Goal: Task Accomplishment & Management: Complete application form

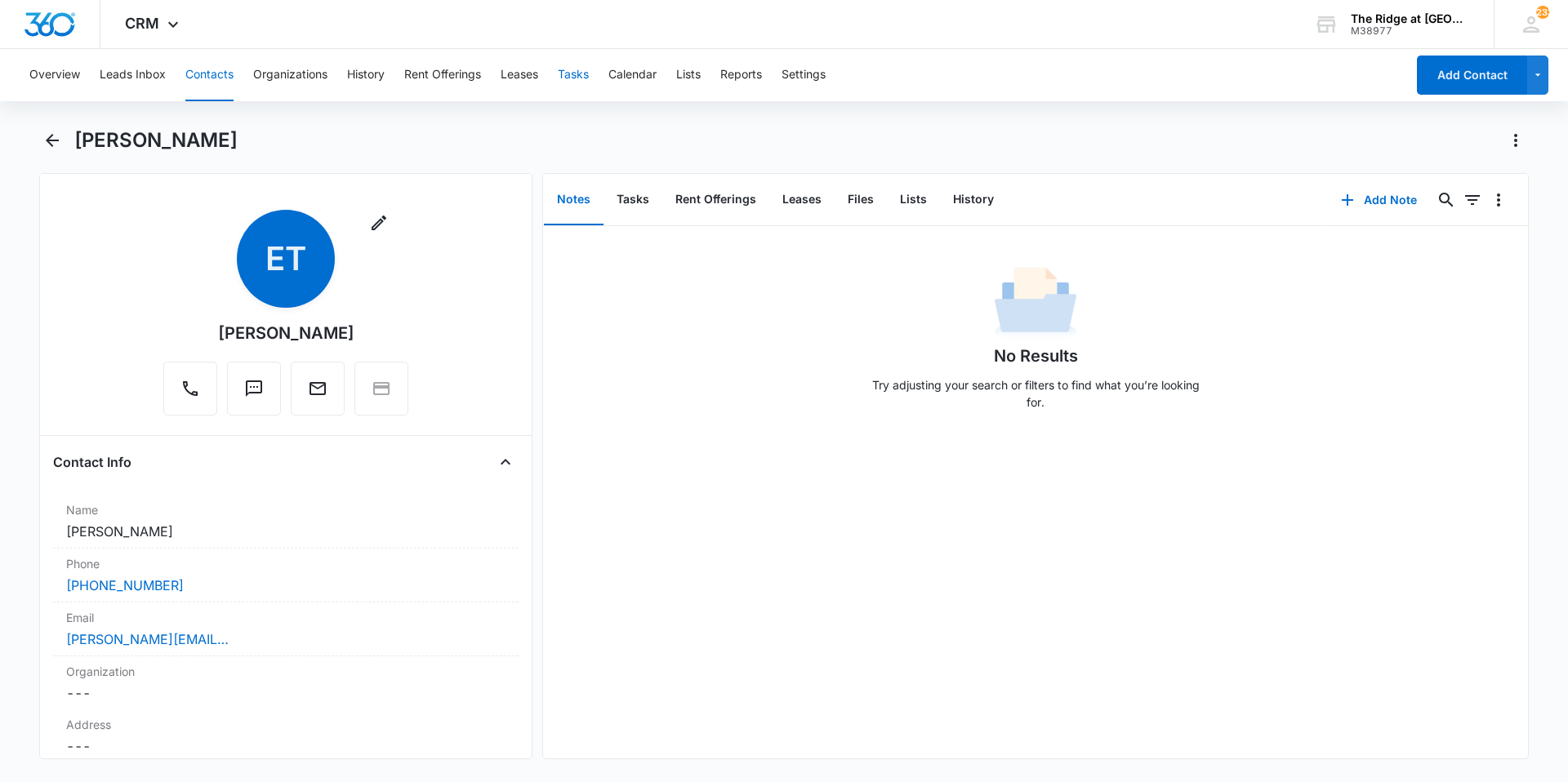
click at [564, 75] on button "Tasks" at bounding box center [573, 75] width 31 height 53
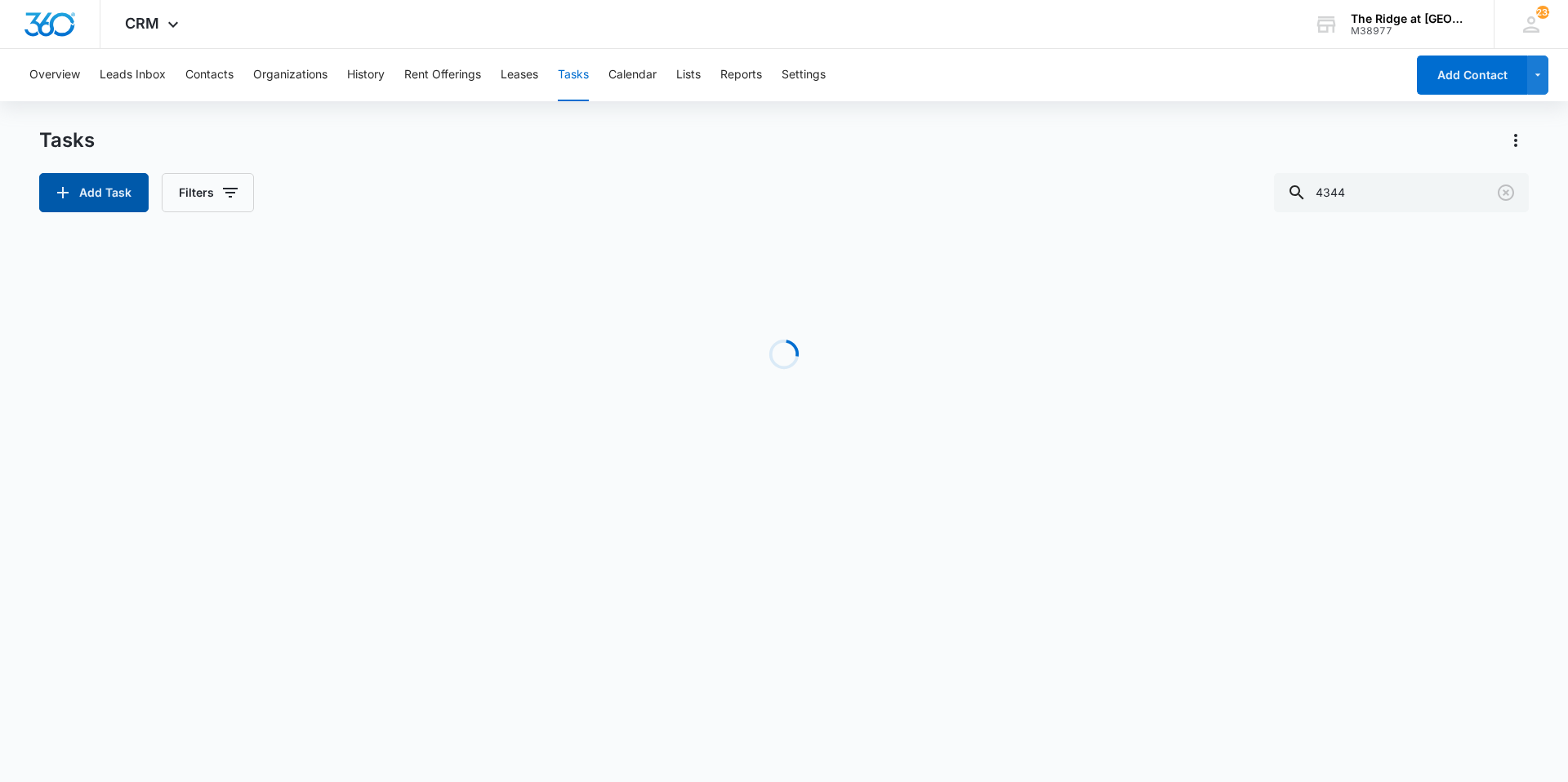
click at [119, 196] on button "Add Task" at bounding box center [94, 192] width 109 height 39
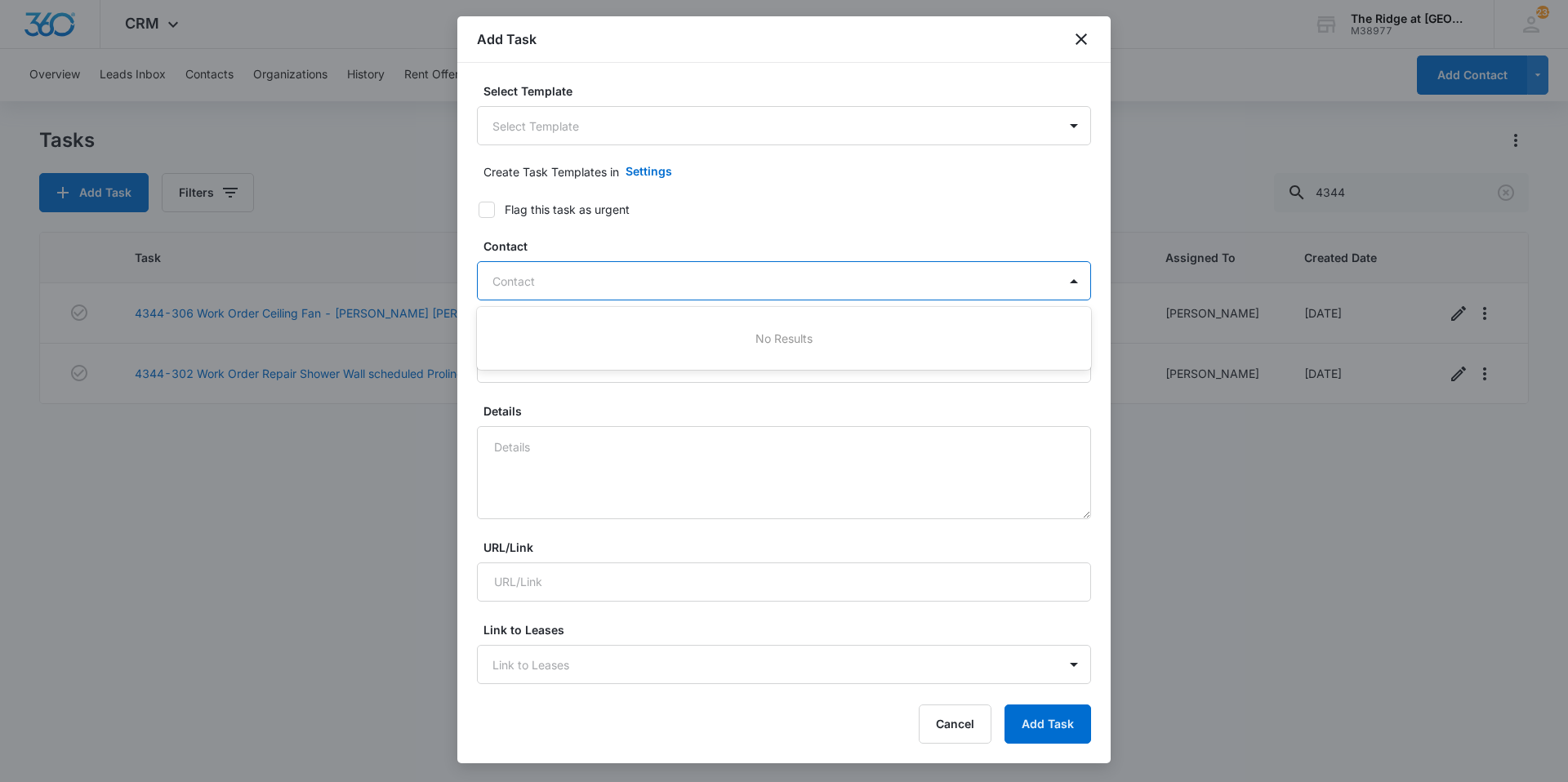
click at [611, 281] on div at bounding box center [773, 281] width 563 height 21
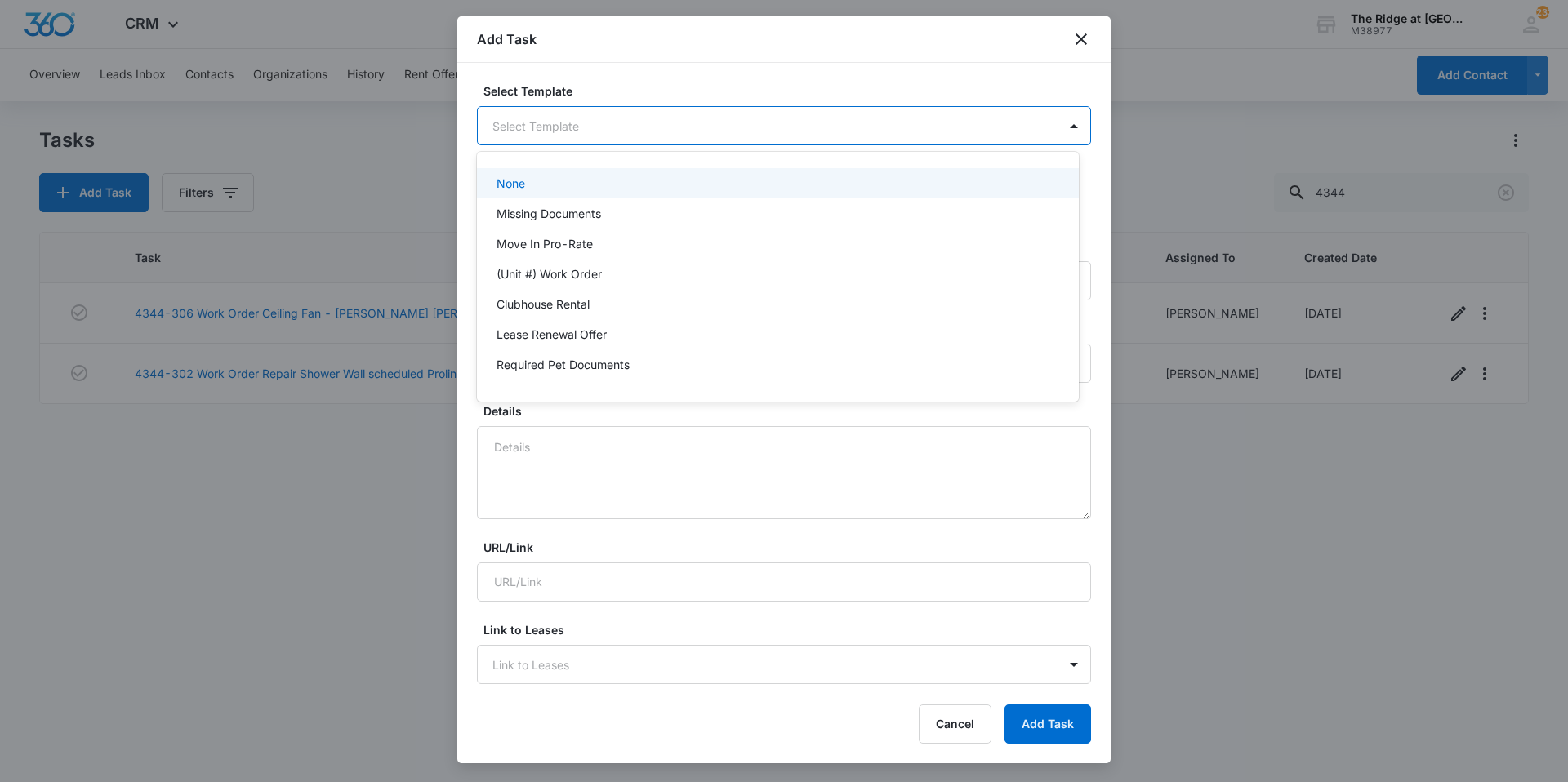
click at [566, 131] on body "CRM Apps Reputation Websites Forms CRM Email Social Shop Payments POS Content A…" at bounding box center [784, 391] width 1568 height 782
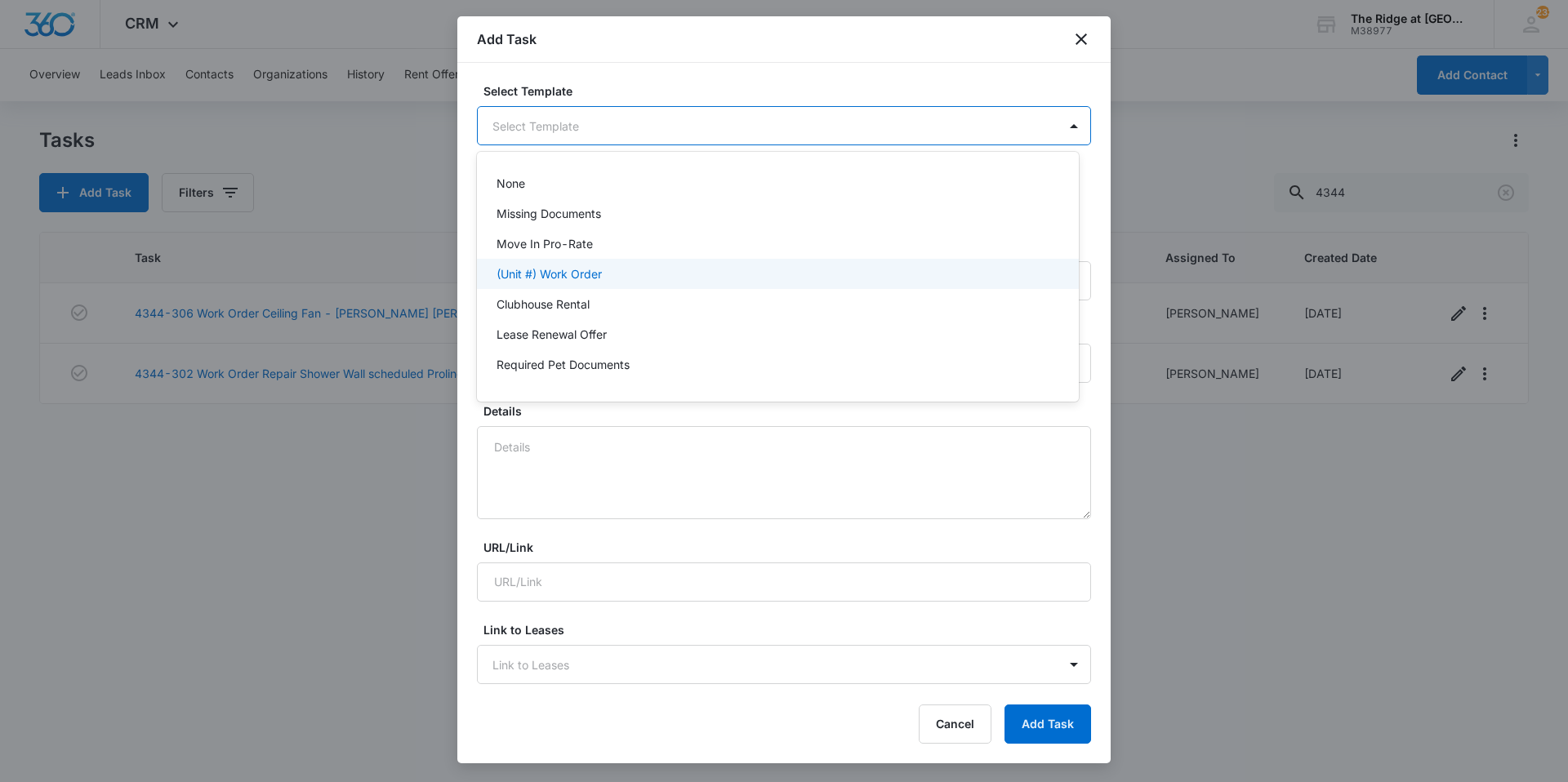
click at [552, 267] on p "(Unit #) Work Order" at bounding box center [550, 274] width 105 height 18
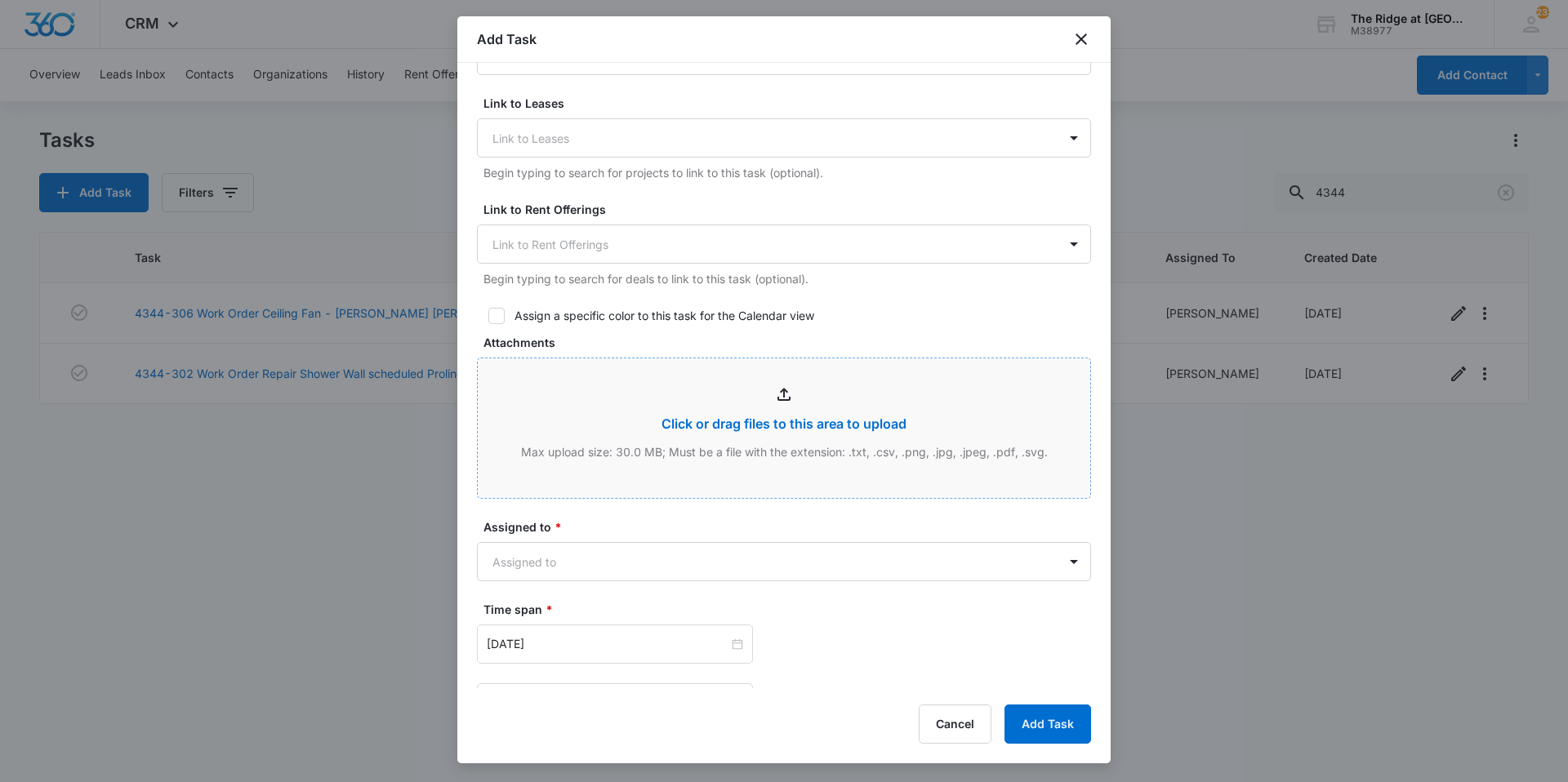
scroll to position [653, 0]
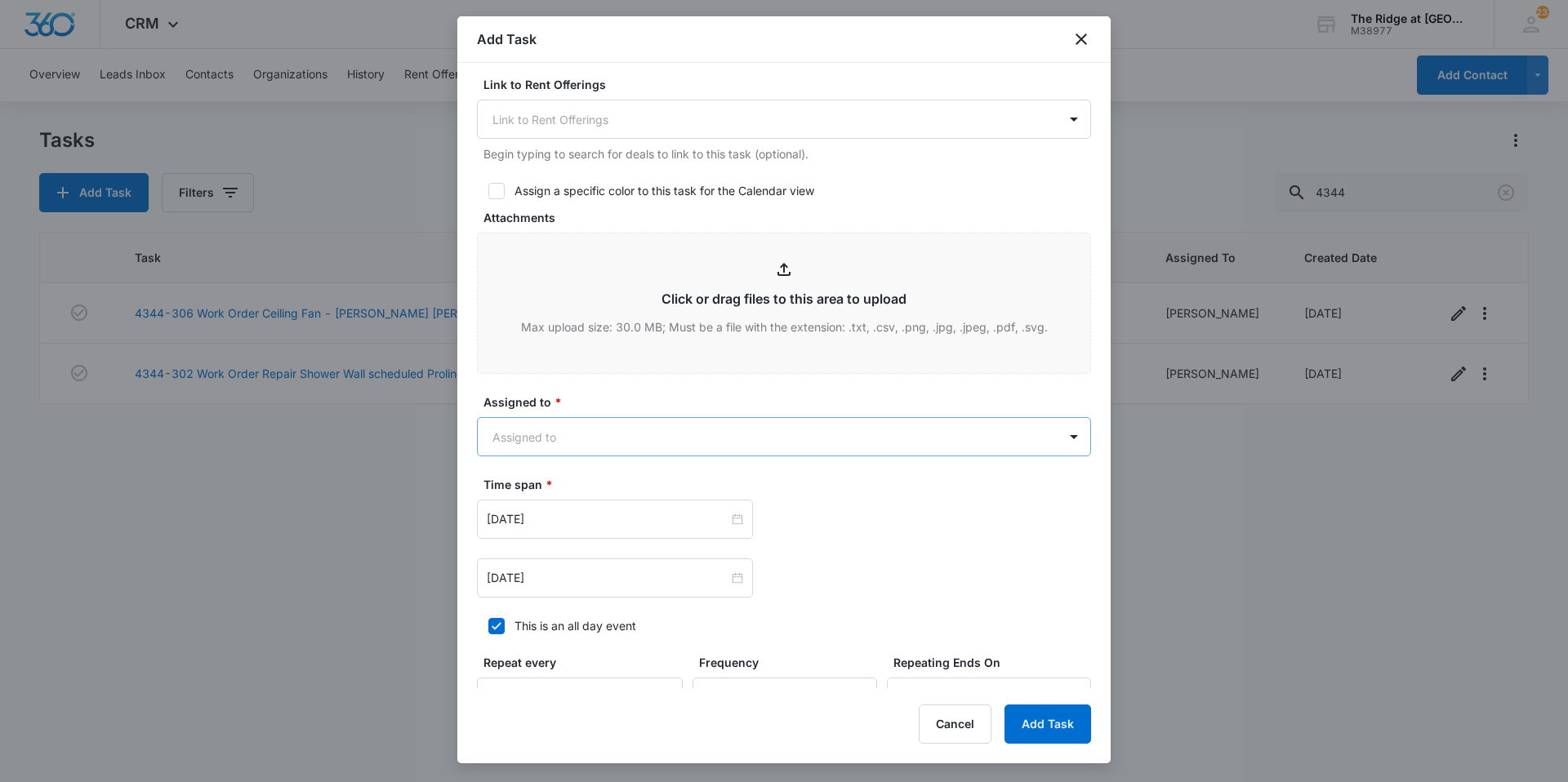
click at [617, 438] on body "CRM Apps Reputation Websites Forms CRM Email Social Shop Payments POS Content A…" at bounding box center [784, 391] width 1568 height 782
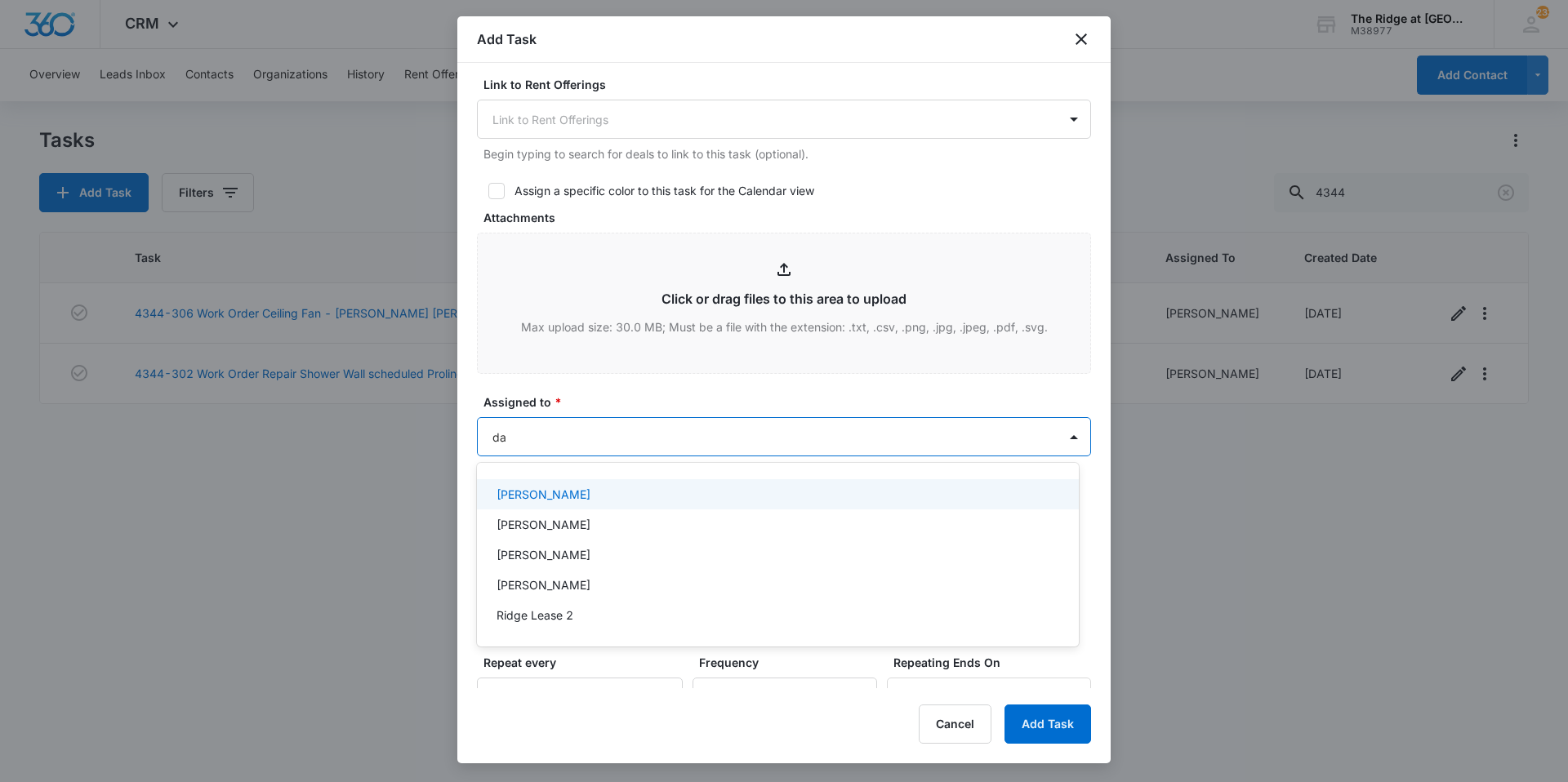
type input "dav"
click at [602, 491] on div "[PERSON_NAME]" at bounding box center [776, 495] width 559 height 18
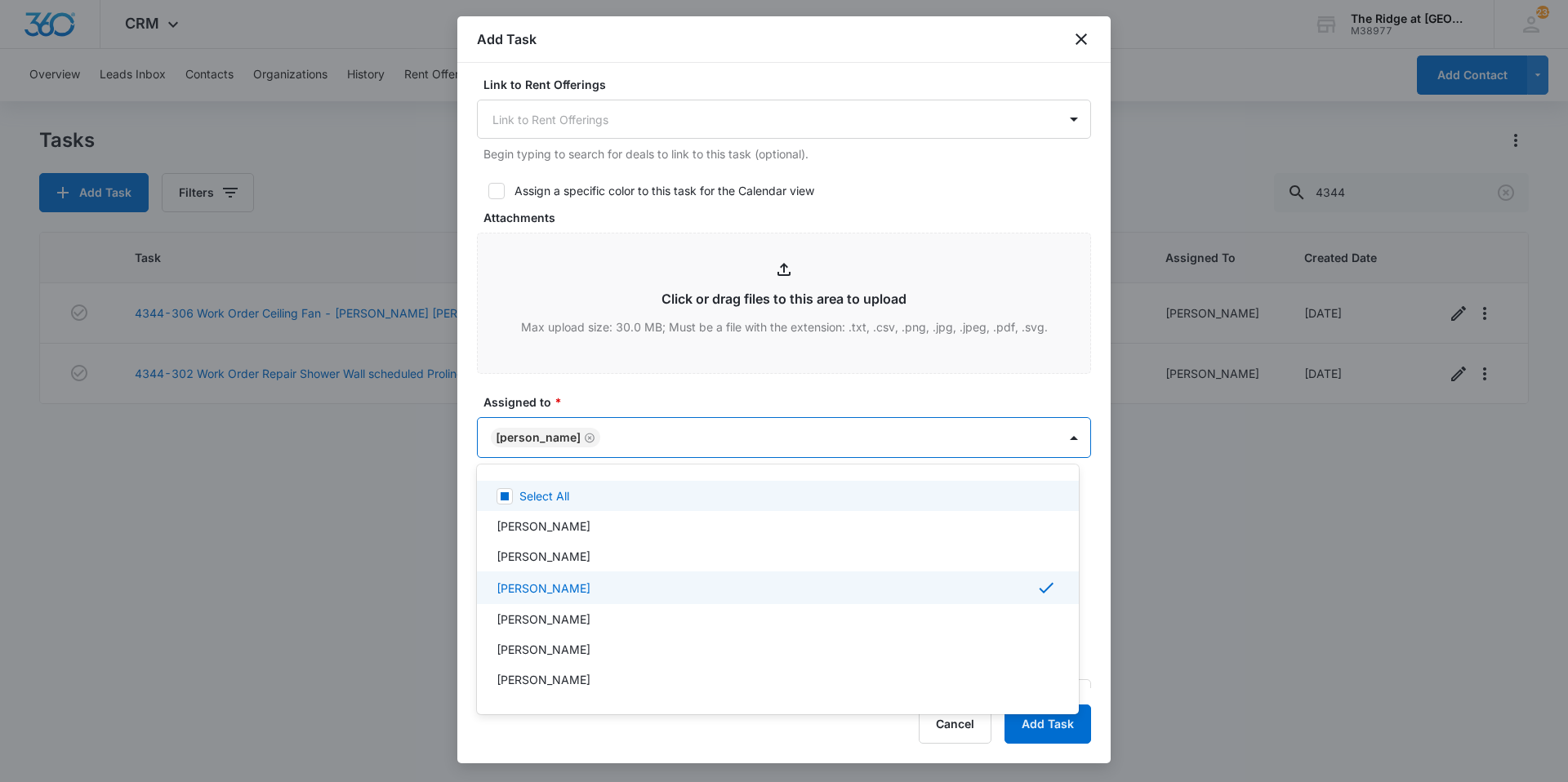
click at [633, 434] on div at bounding box center [784, 391] width 1568 height 782
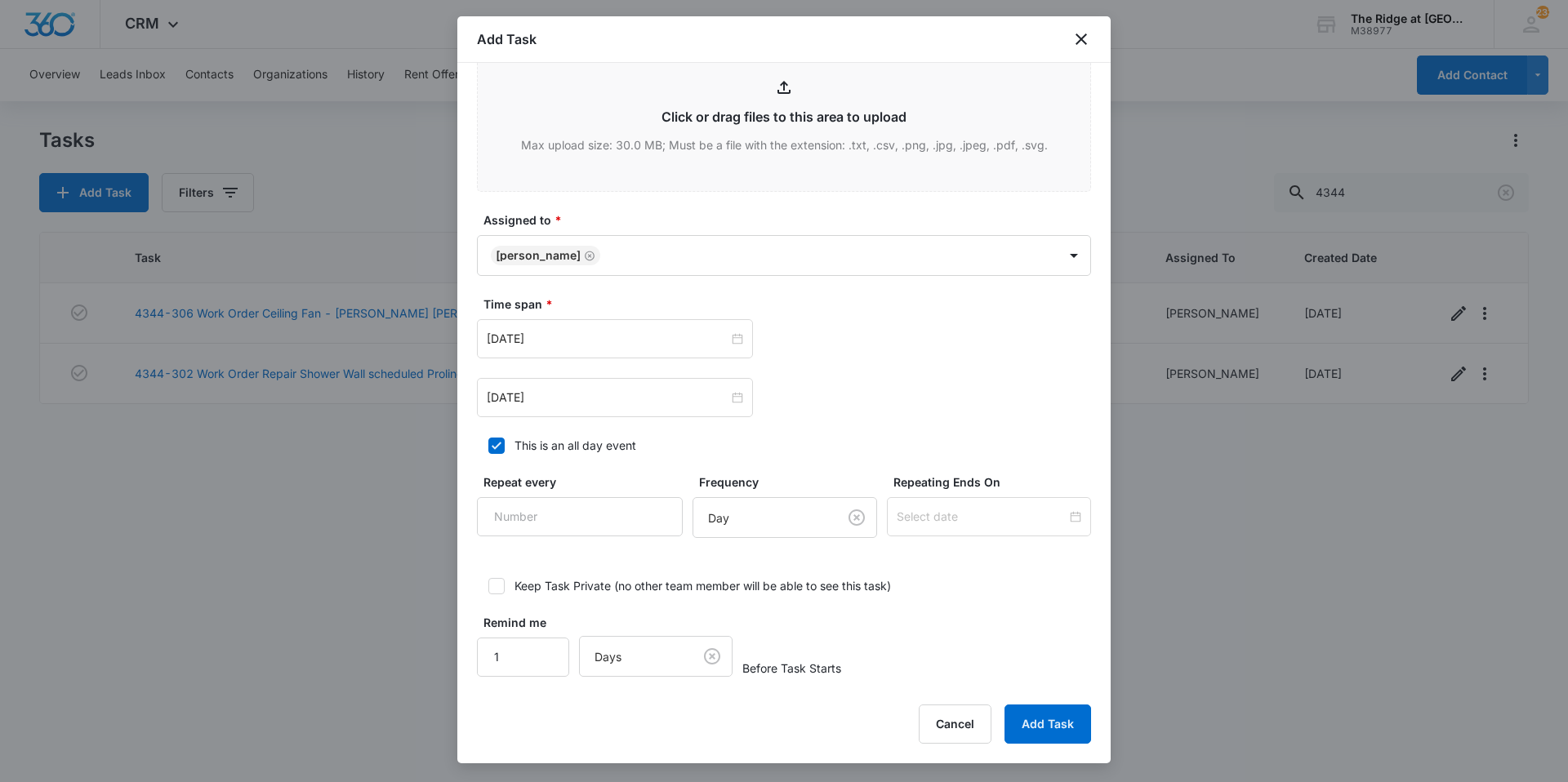
scroll to position [844, 0]
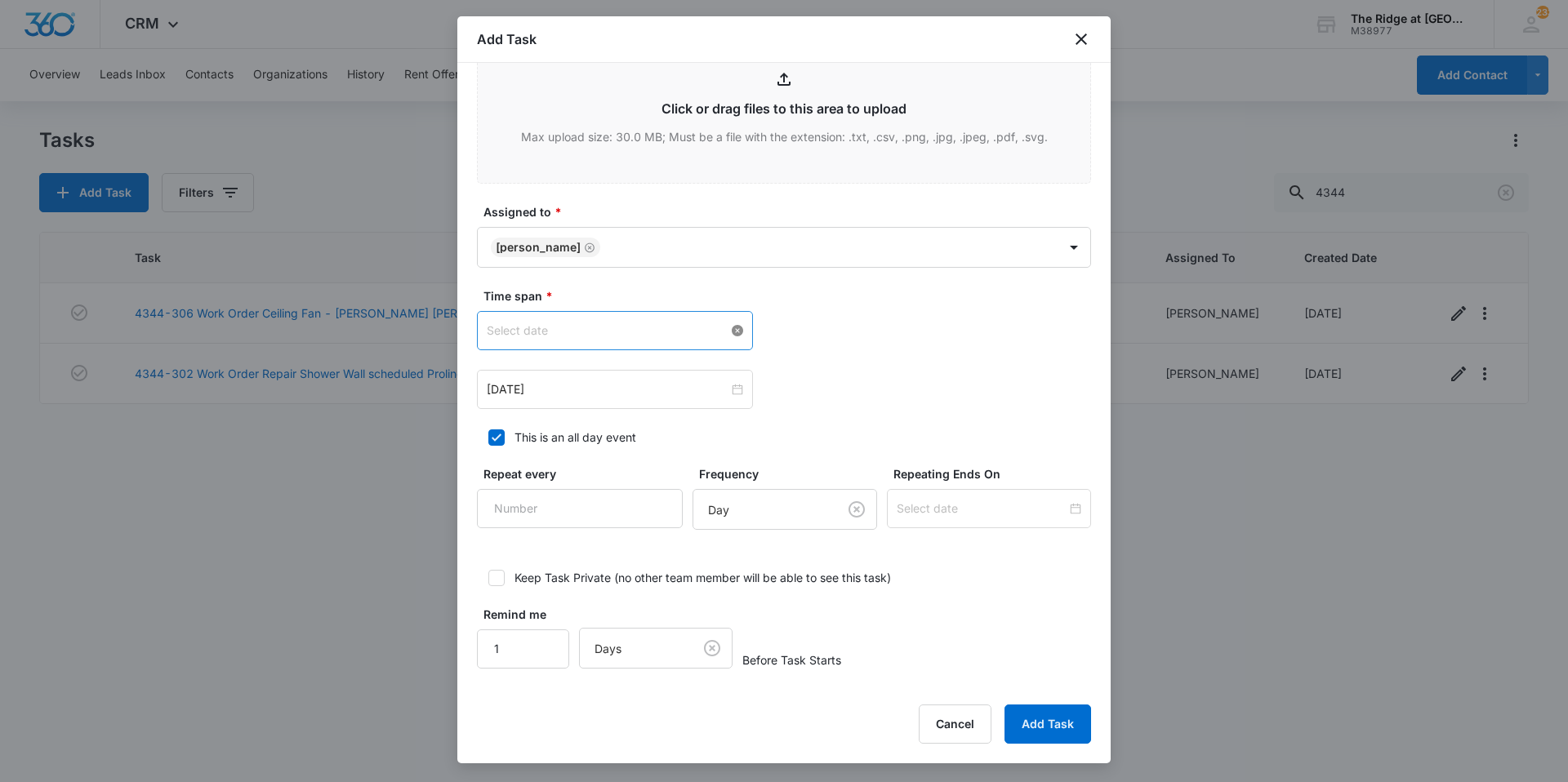
click at [728, 331] on div at bounding box center [614, 331] width 257 height 18
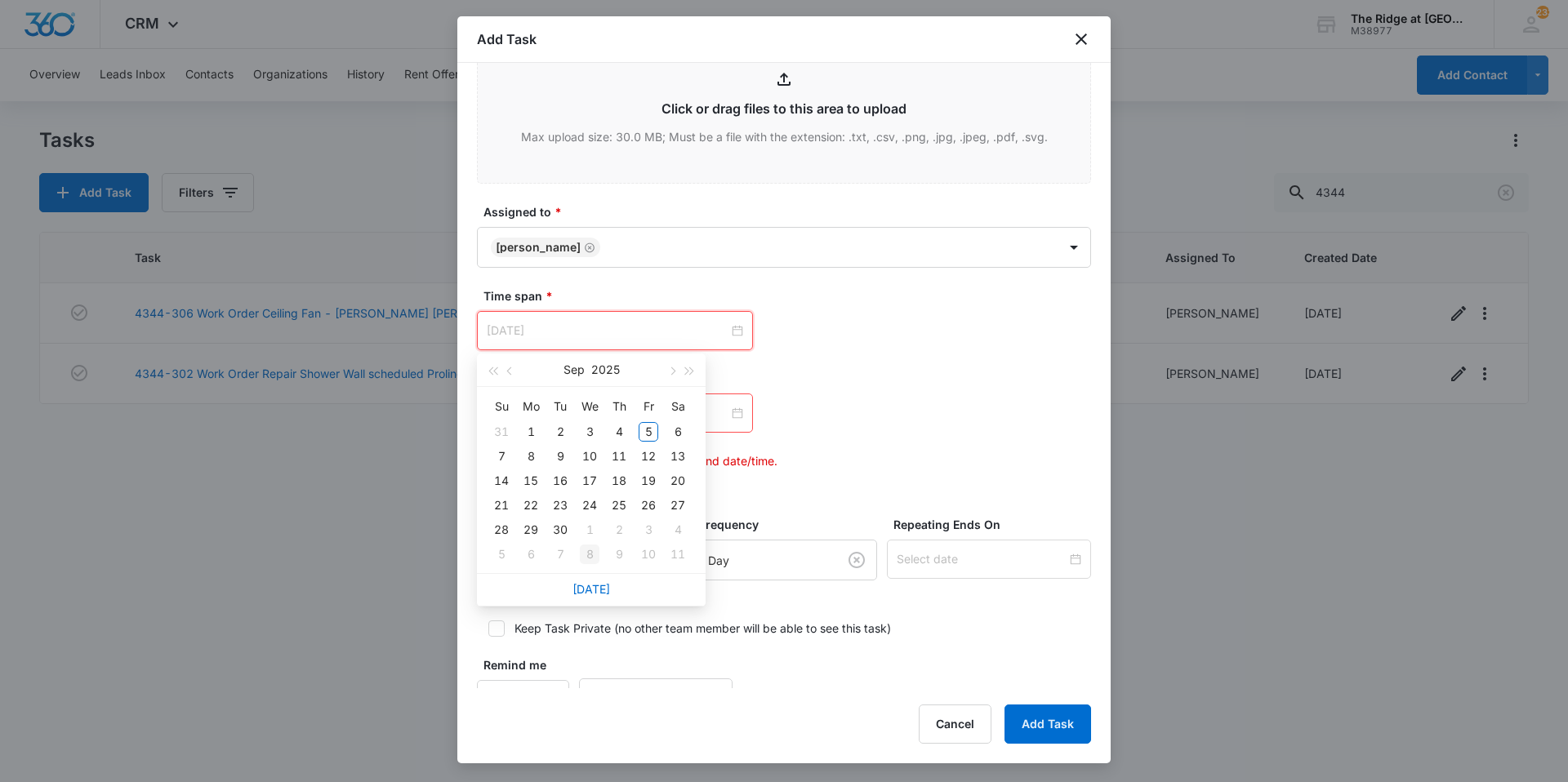
type input "[DATE]"
click at [599, 591] on link "[DATE]" at bounding box center [591, 589] width 37 height 14
type input "[DATE]"
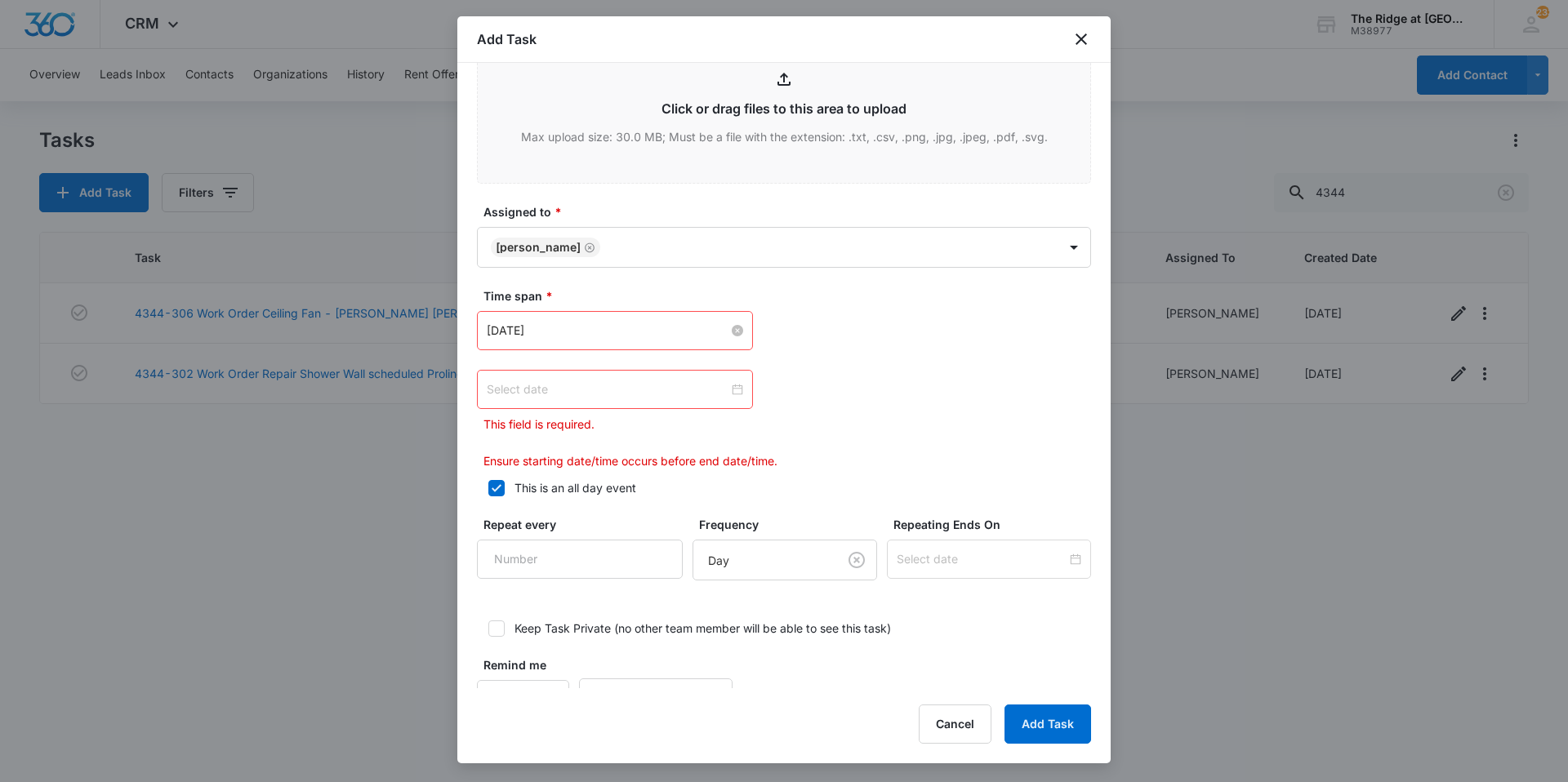
click at [731, 390] on div at bounding box center [614, 390] width 257 height 18
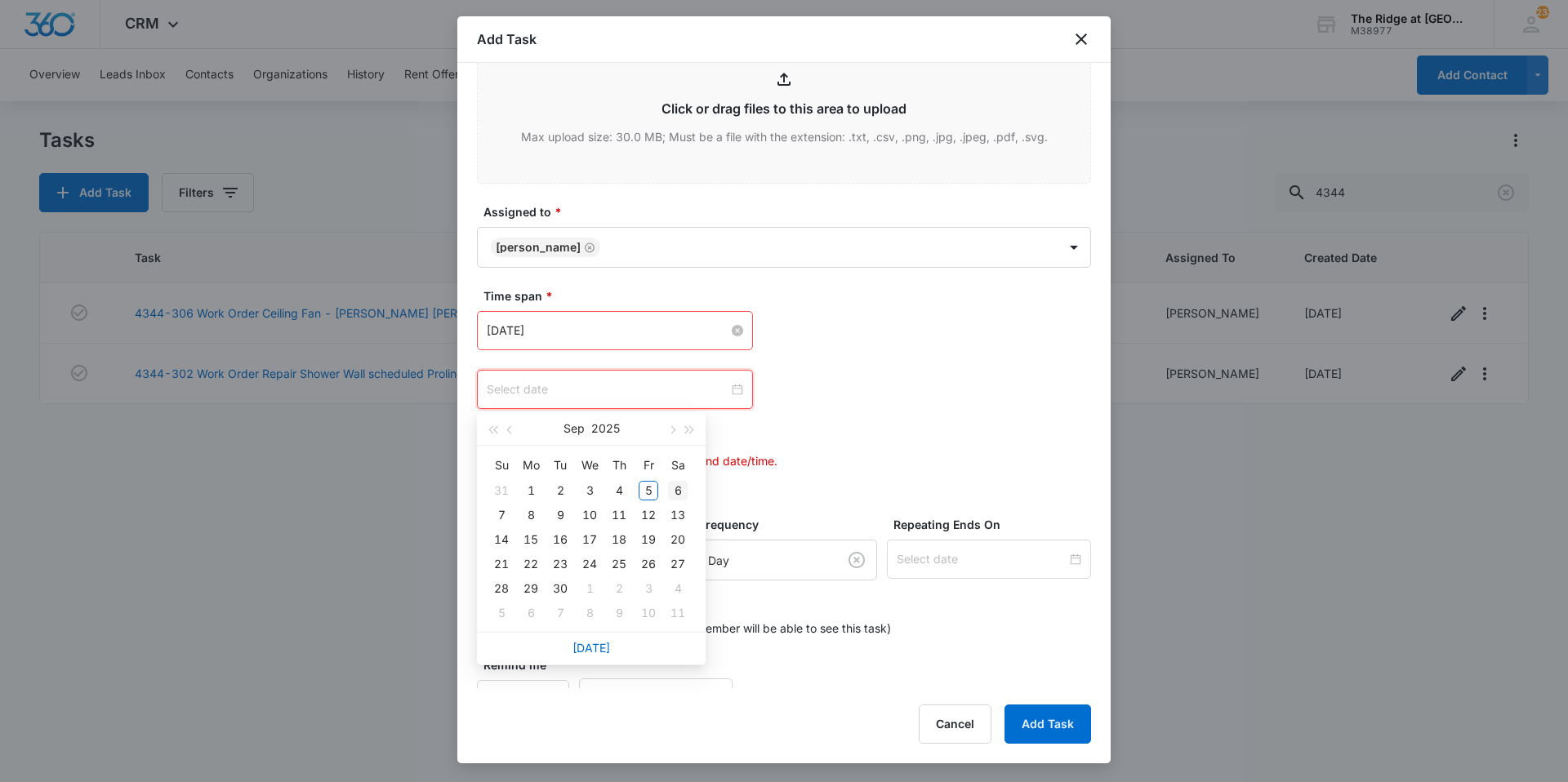
type input "[DATE]"
click at [672, 486] on div "6" at bounding box center [678, 491] width 20 height 20
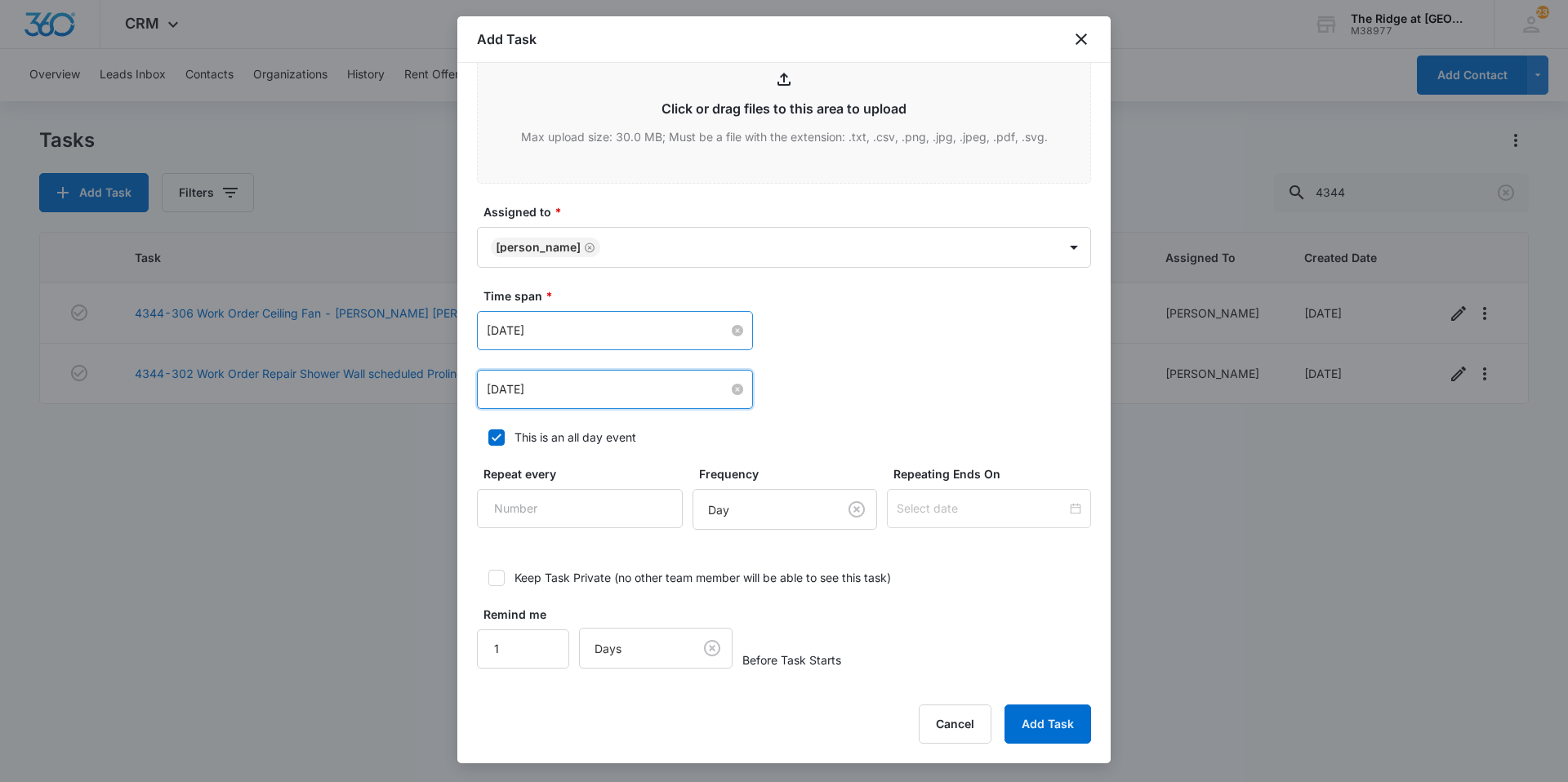
drag, startPoint x: 801, startPoint y: 376, endPoint x: 798, endPoint y: 363, distance: 13.3
click at [801, 374] on div "[DATE] [DATE] Su Mo Tu We Th Fr Sa 31 1 2 3 4 5 6 7 8 9 10 11 12 13 14 15 16 17…" at bounding box center [783, 390] width 614 height 39
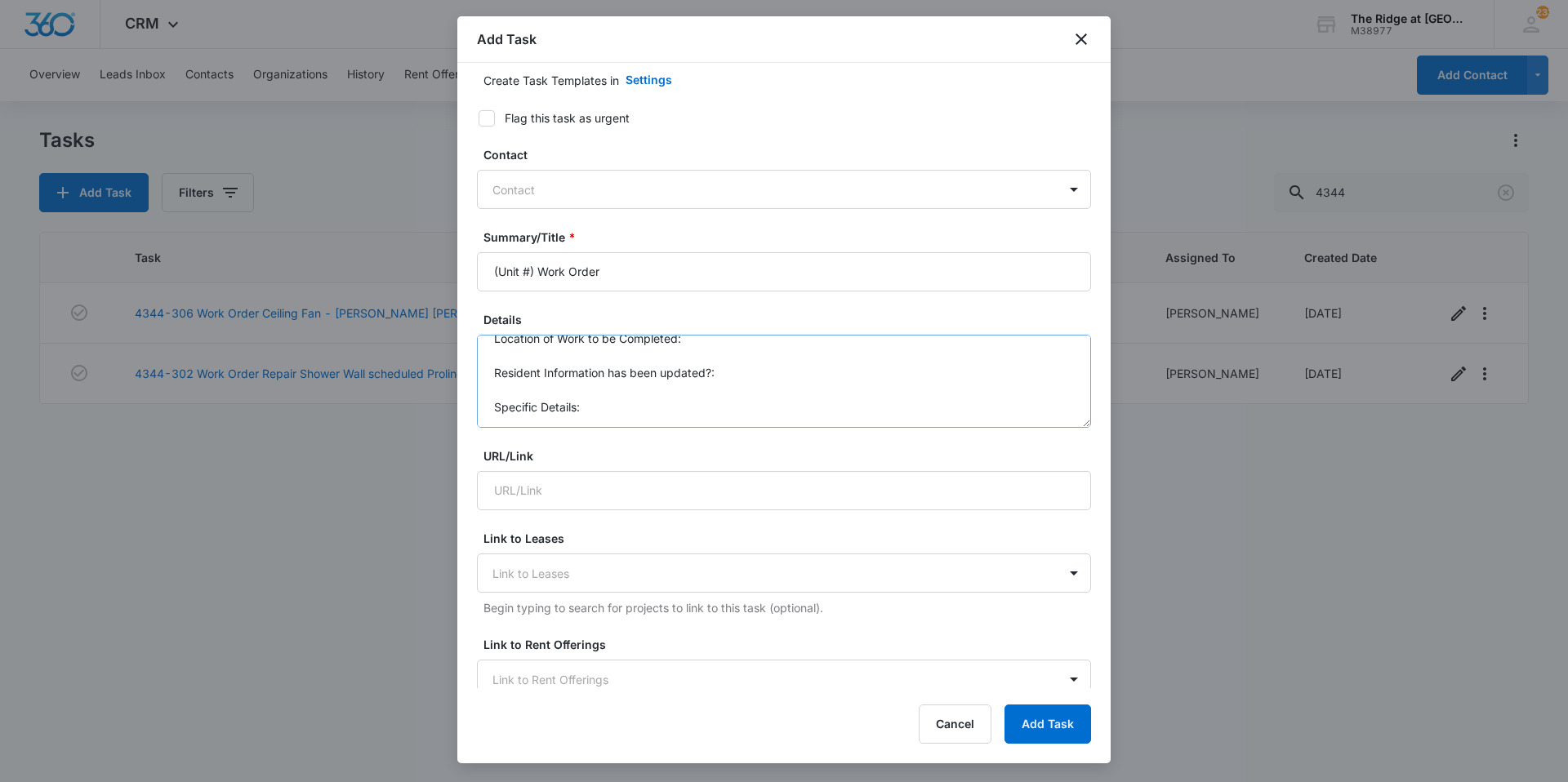
scroll to position [0, 0]
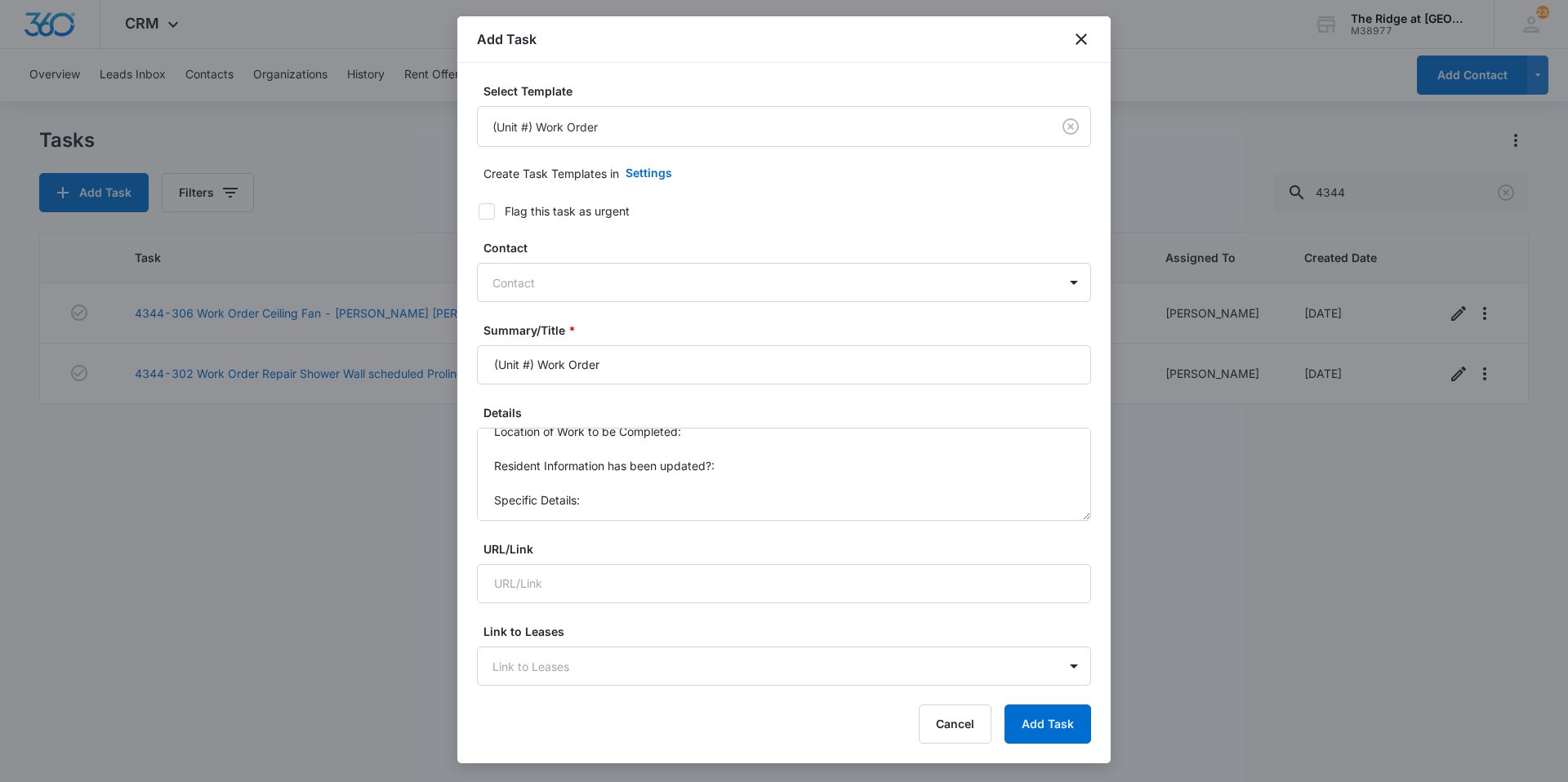
click at [595, 215] on div "Flag this task as urgent" at bounding box center [567, 211] width 125 height 18
click at [478, 215] on input "Flag this task as urgent" at bounding box center [473, 212] width 12 height 12
checkbox input "true"
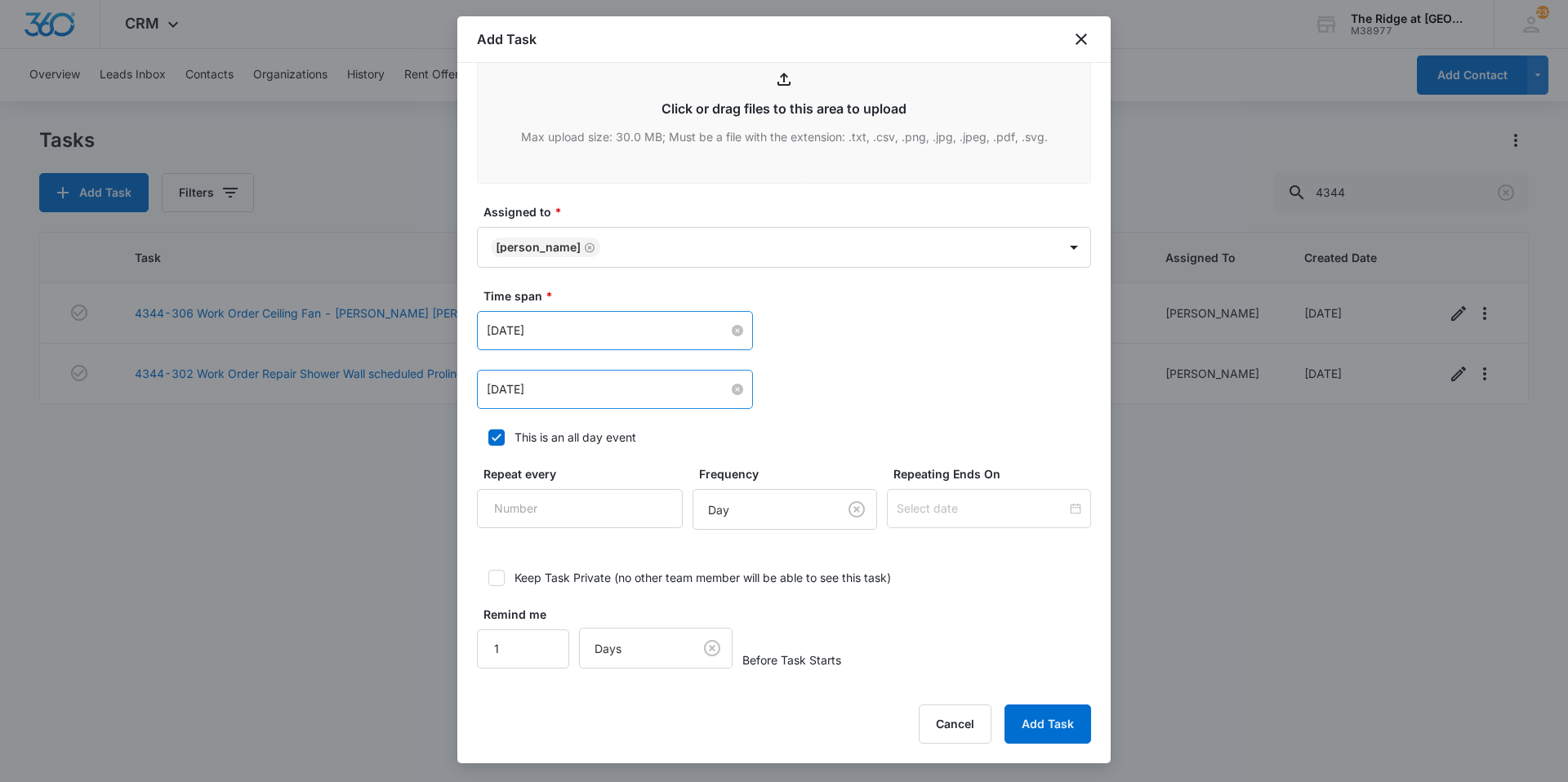
scroll to position [761, 0]
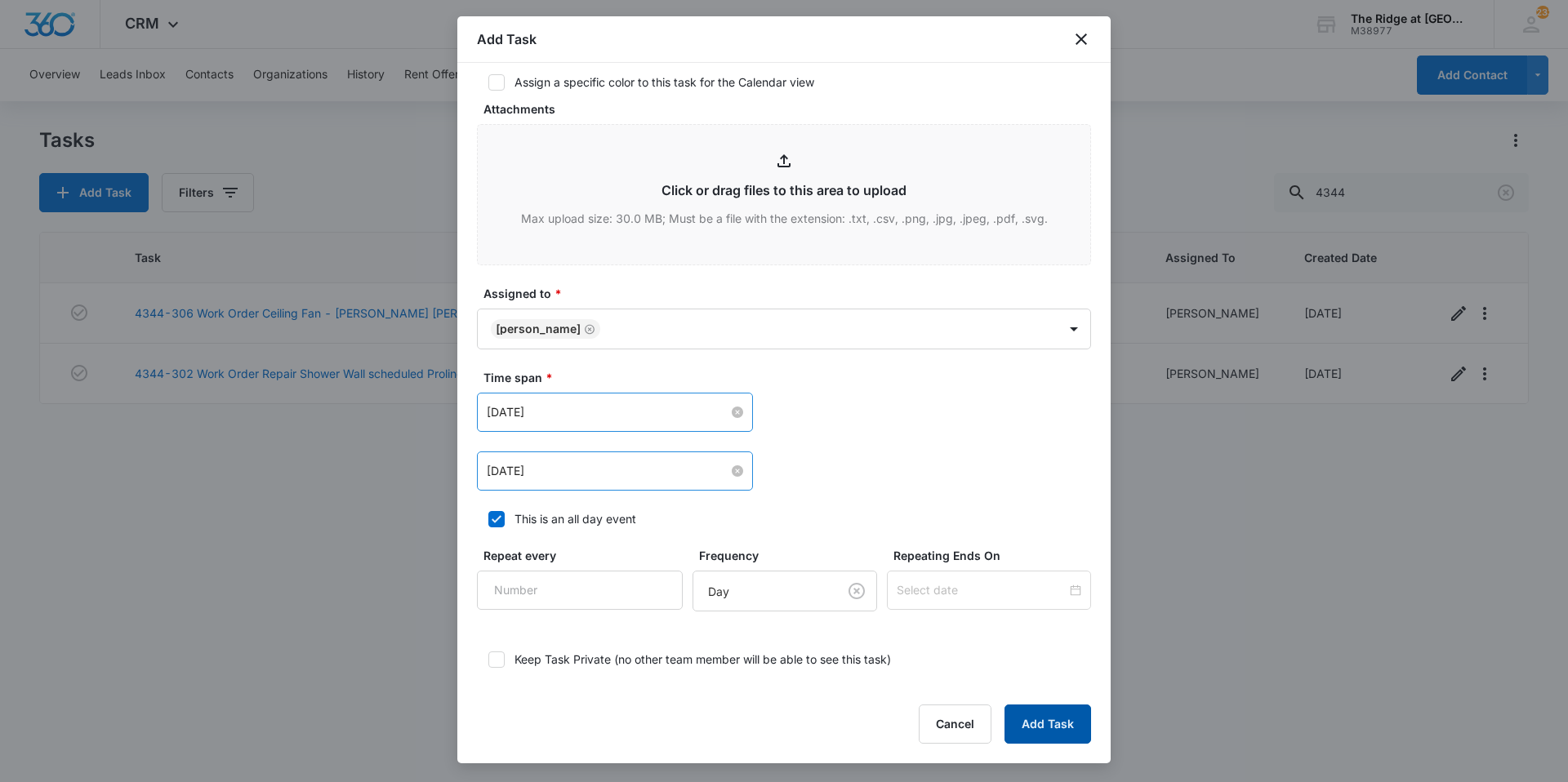
click at [1025, 716] on button "Add Task" at bounding box center [1048, 724] width 87 height 39
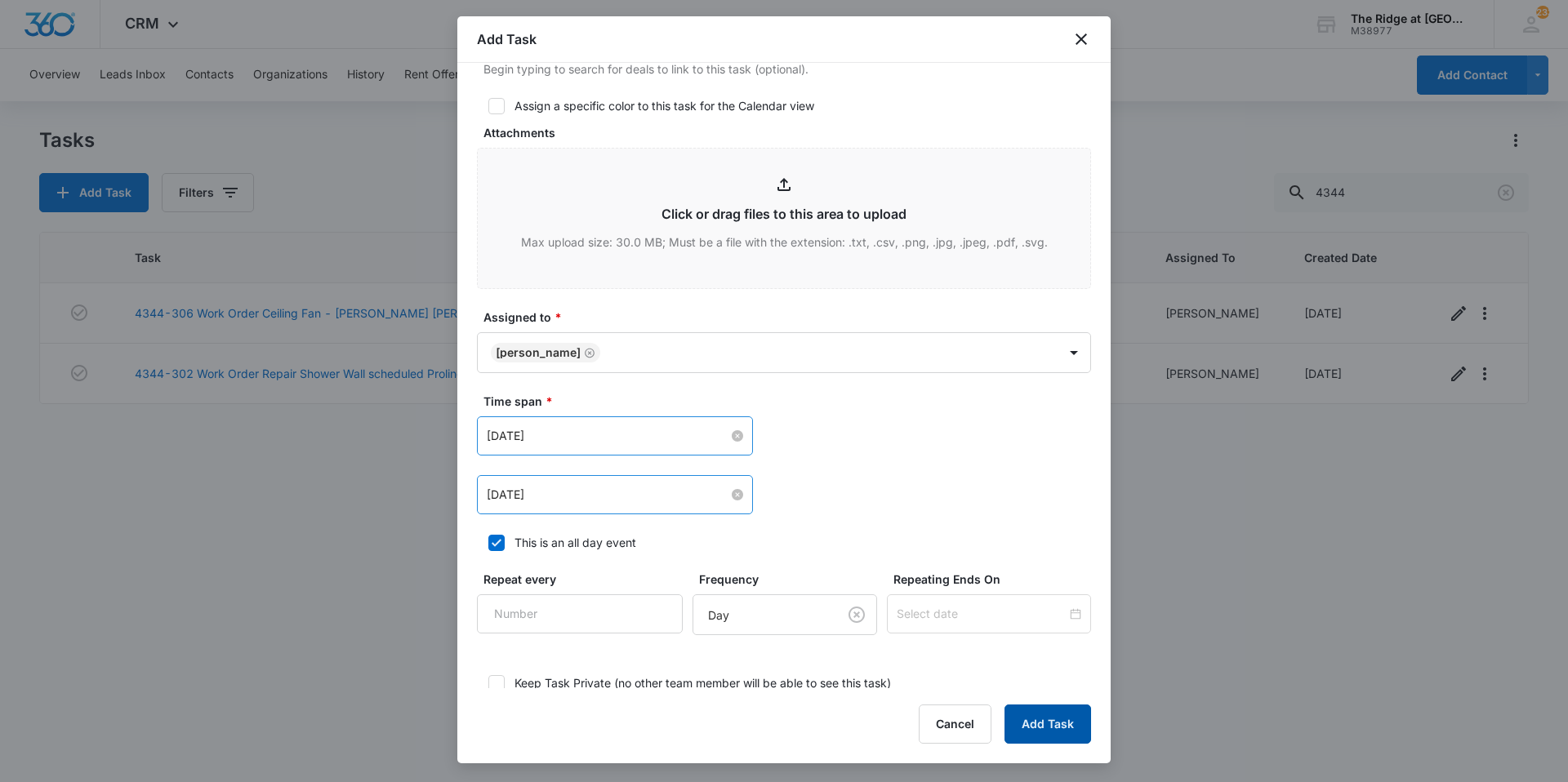
scroll to position [0, 0]
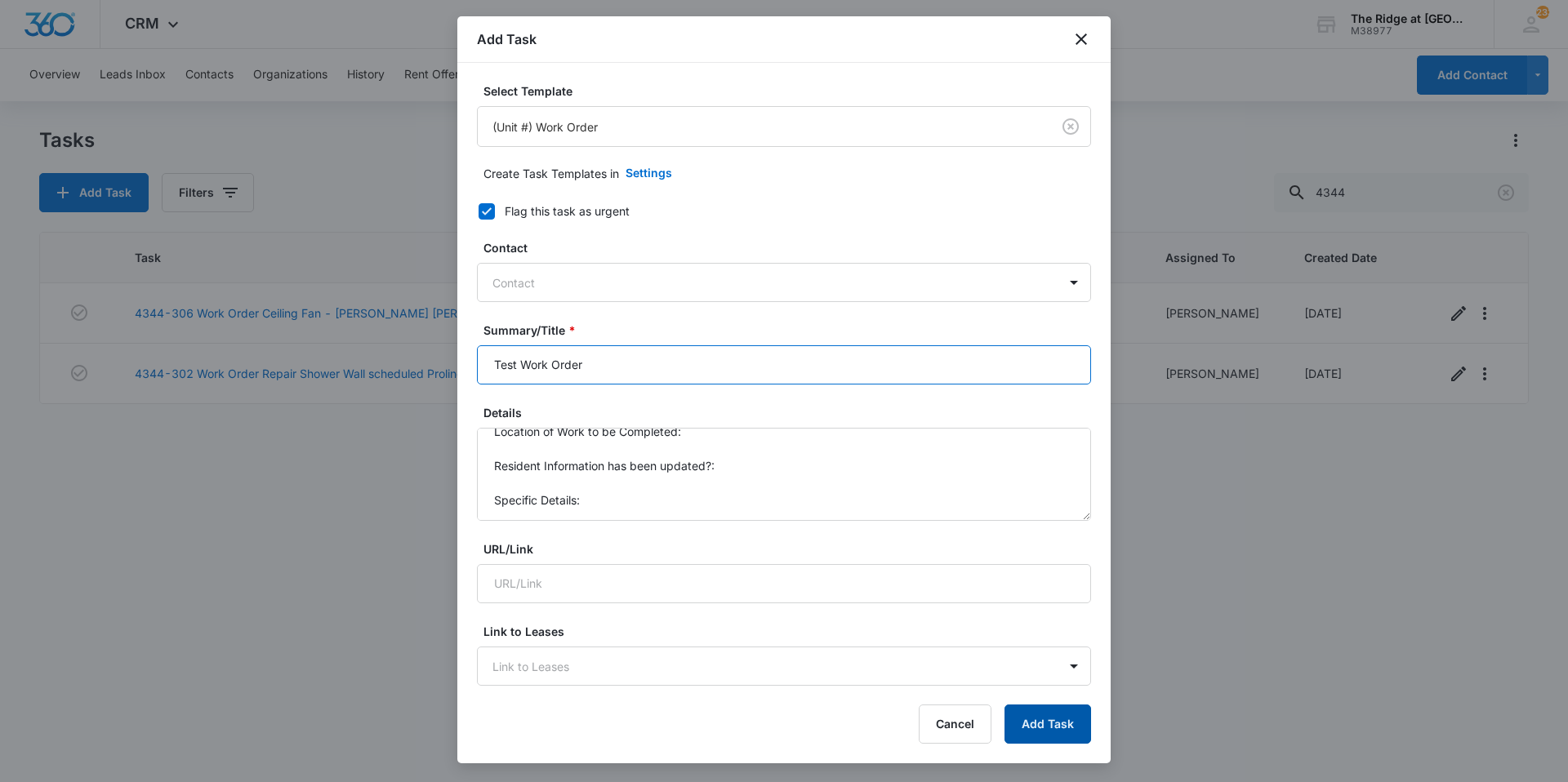
type input "Test Work Order"
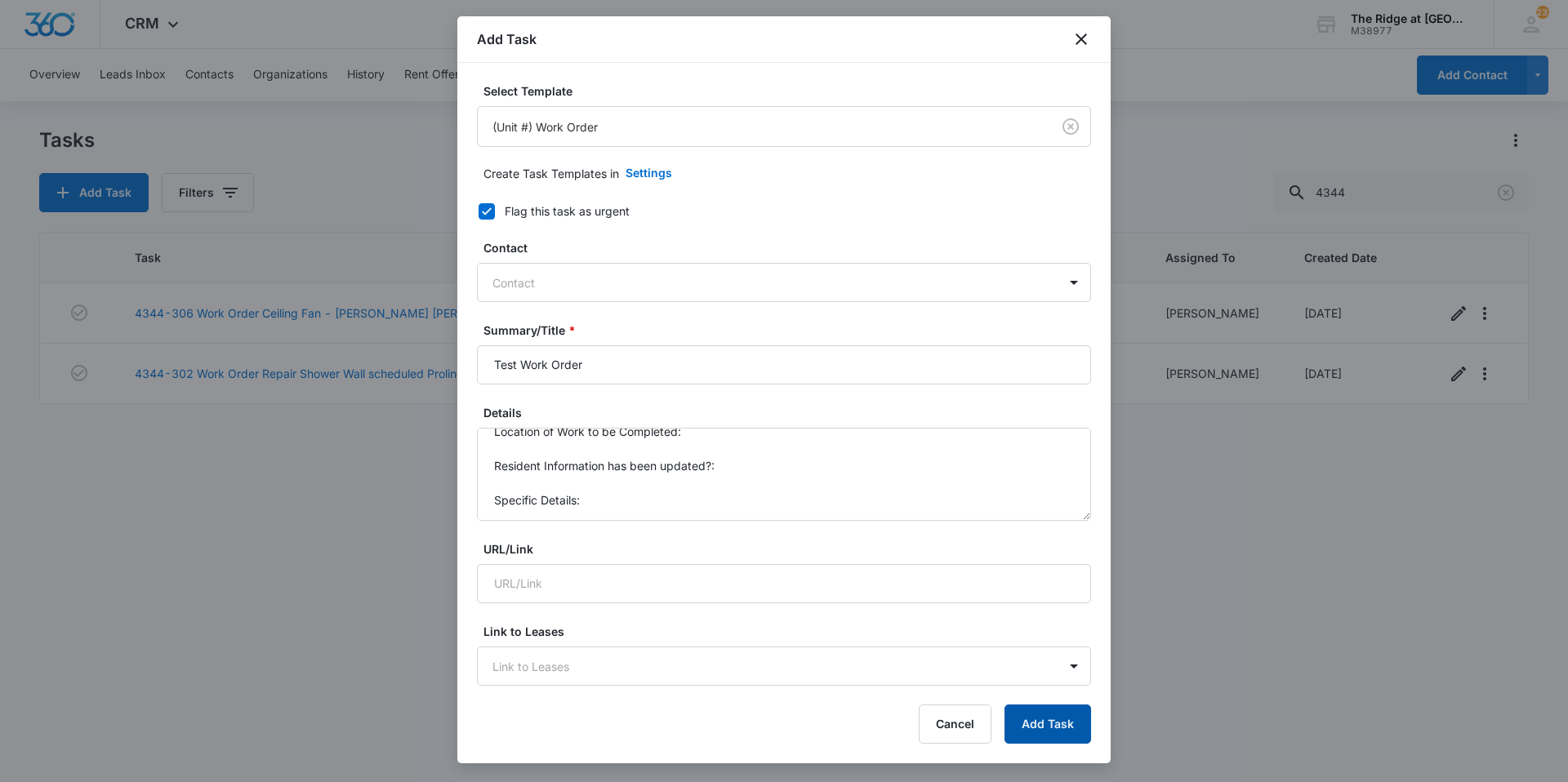
click at [1079, 729] on button "Add Task" at bounding box center [1048, 724] width 87 height 39
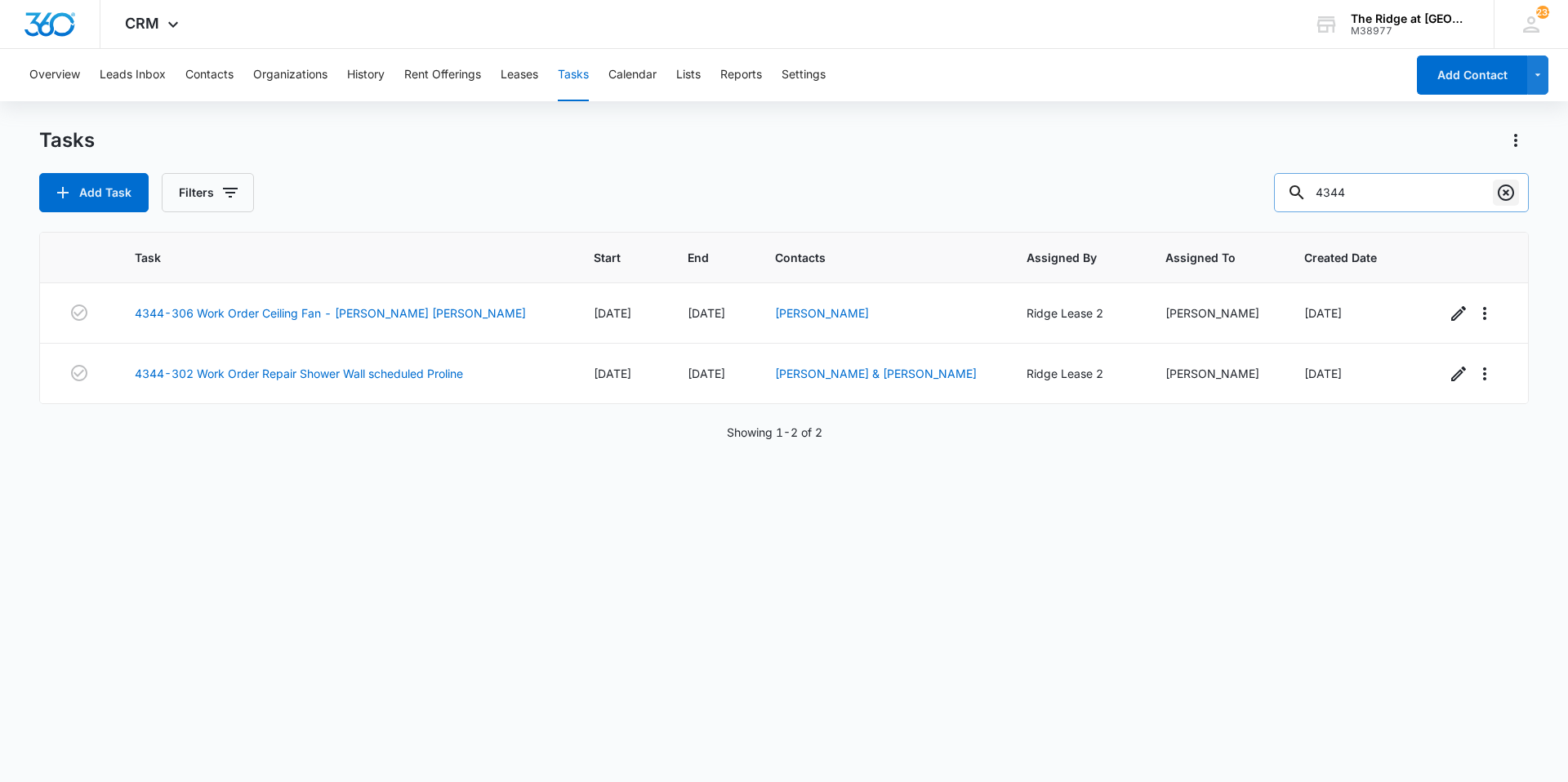
click at [1509, 193] on icon "Clear" at bounding box center [1506, 192] width 20 height 20
